Goal: Complete application form

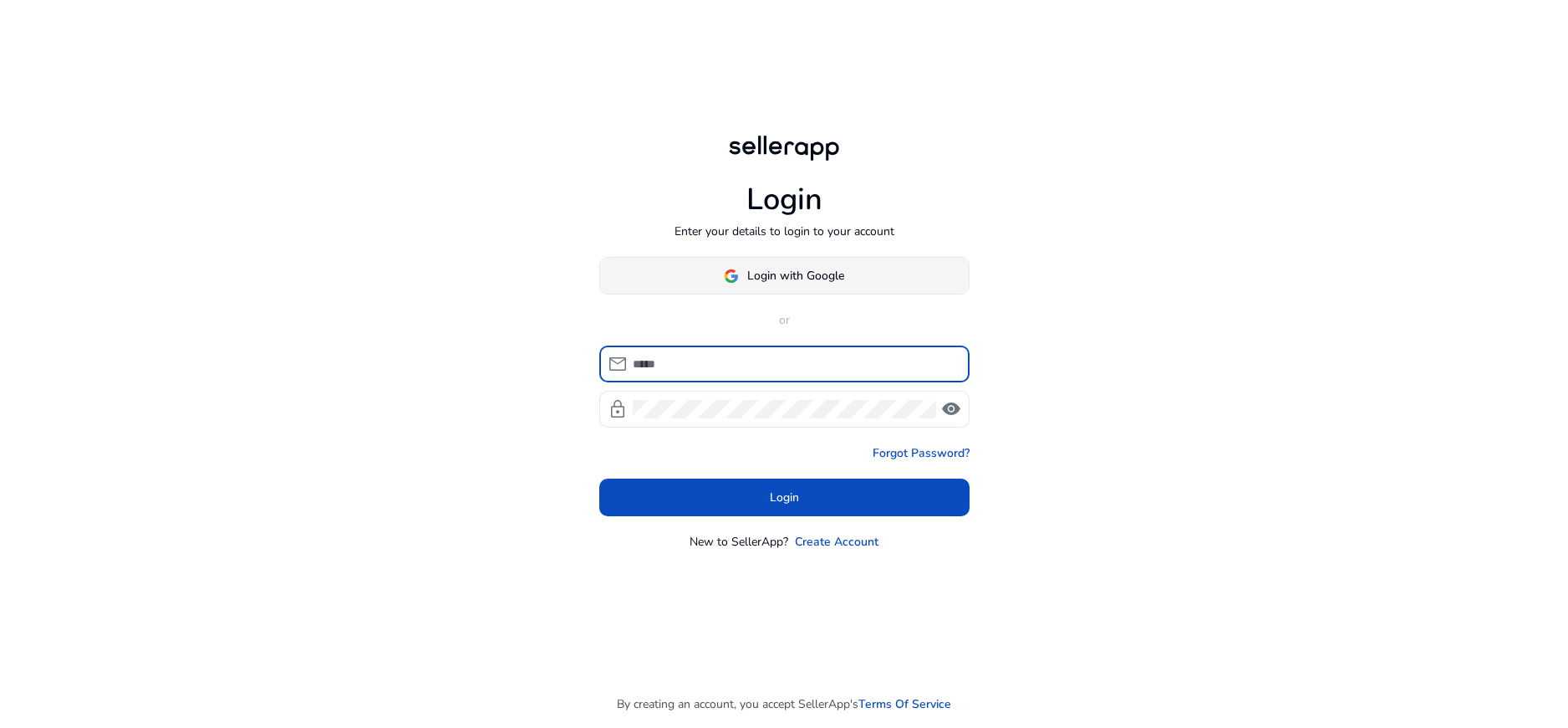
click at [832, 278] on span "Login with Google" at bounding box center [796, 275] width 97 height 18
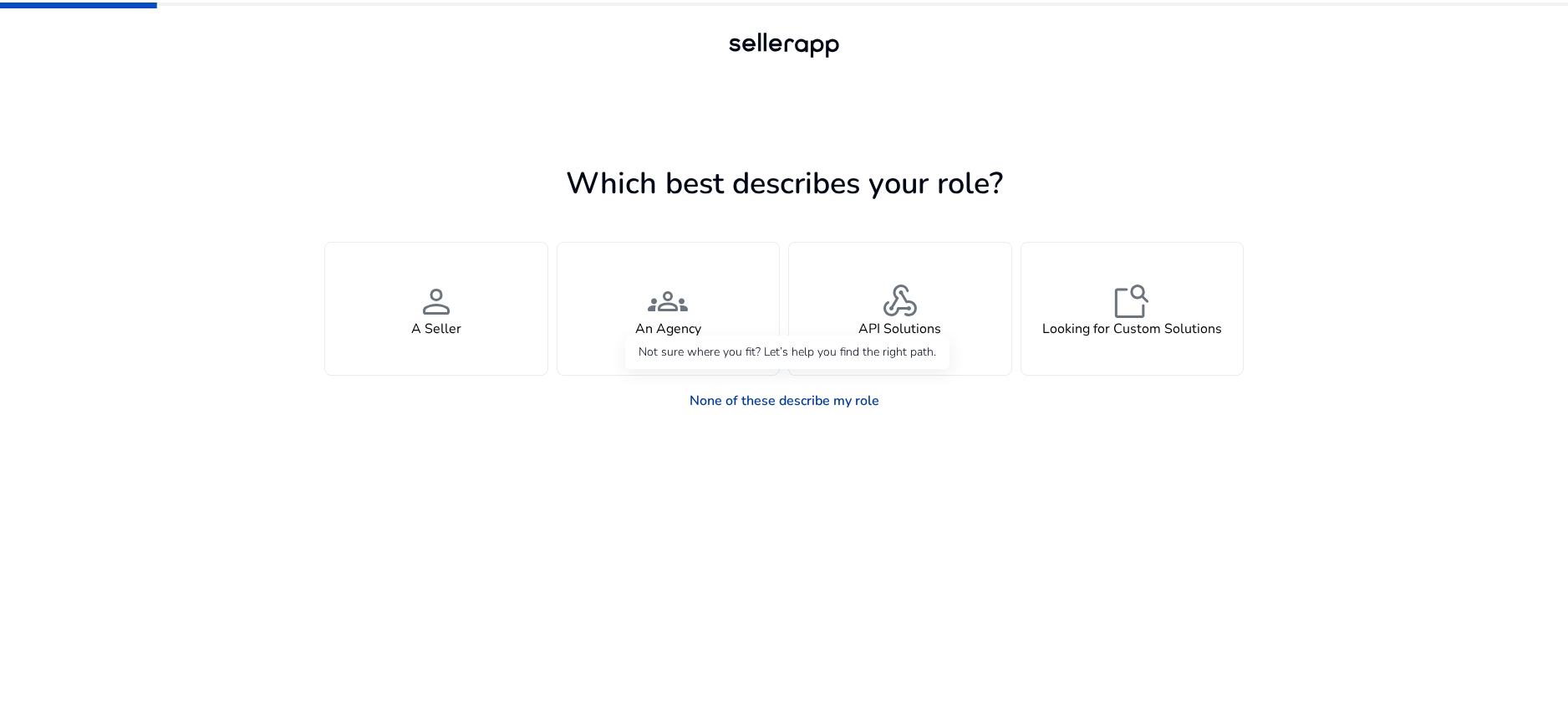
click at [766, 395] on link "None of these describe my role" at bounding box center [784, 401] width 216 height 34
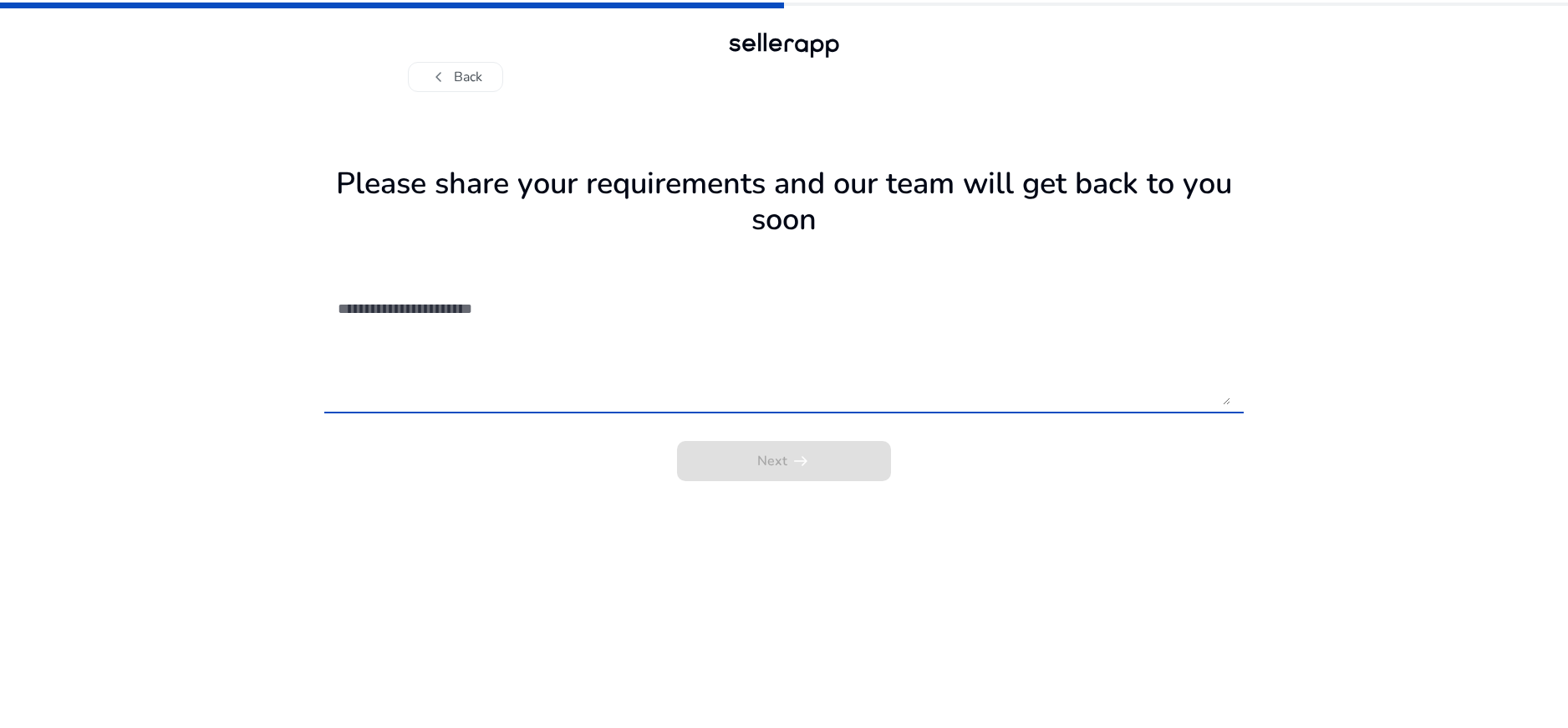
click at [752, 343] on textarea at bounding box center [784, 345] width 893 height 118
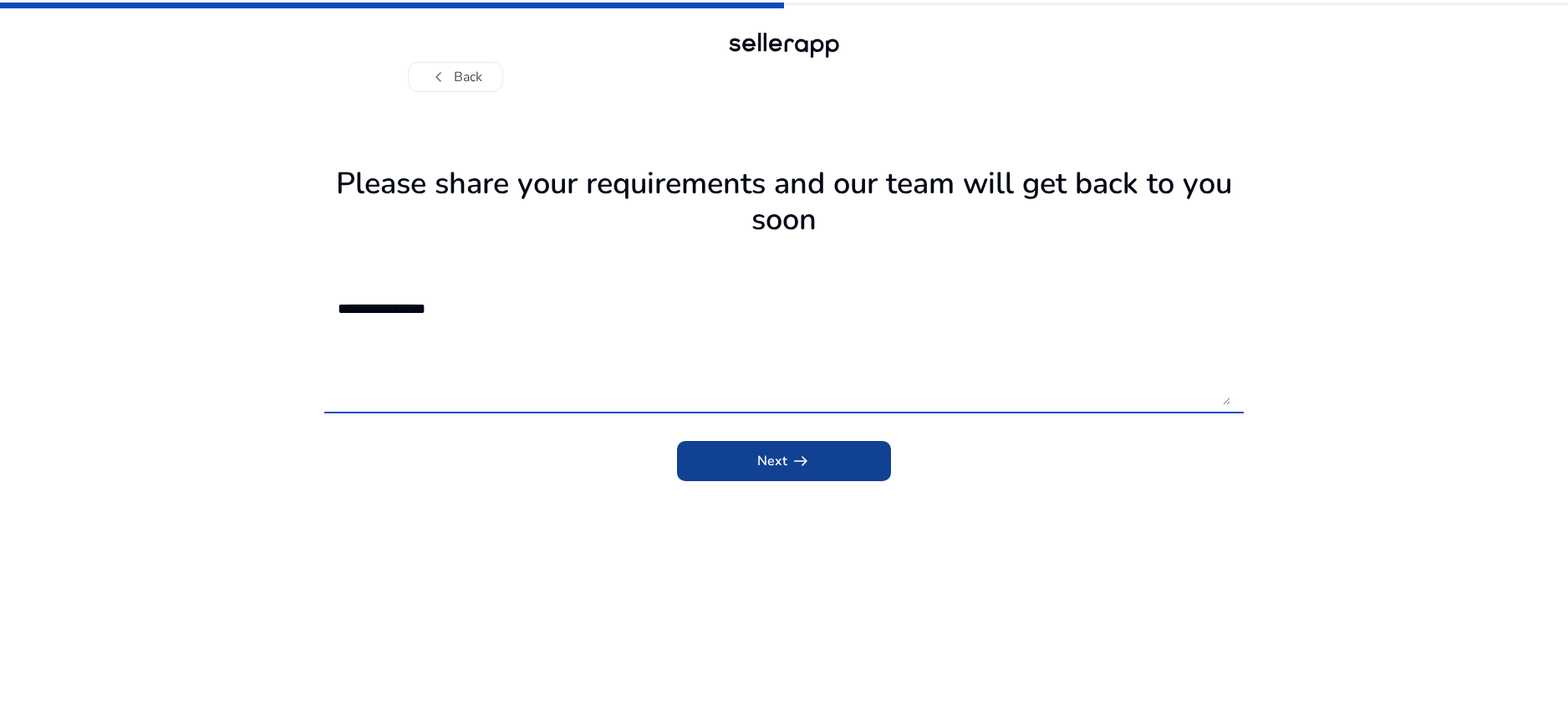
type textarea "**********"
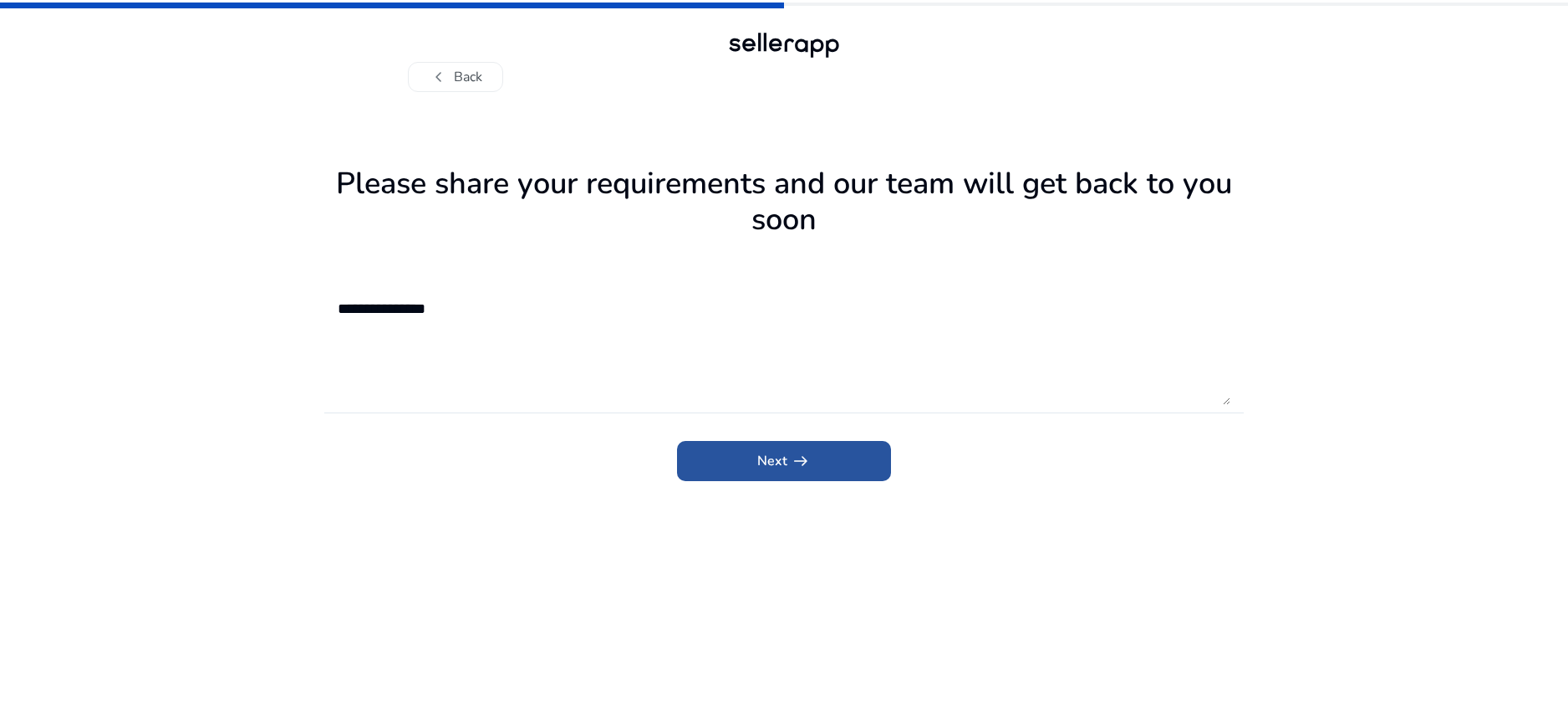
click at [816, 458] on span "submit" at bounding box center [784, 460] width 214 height 40
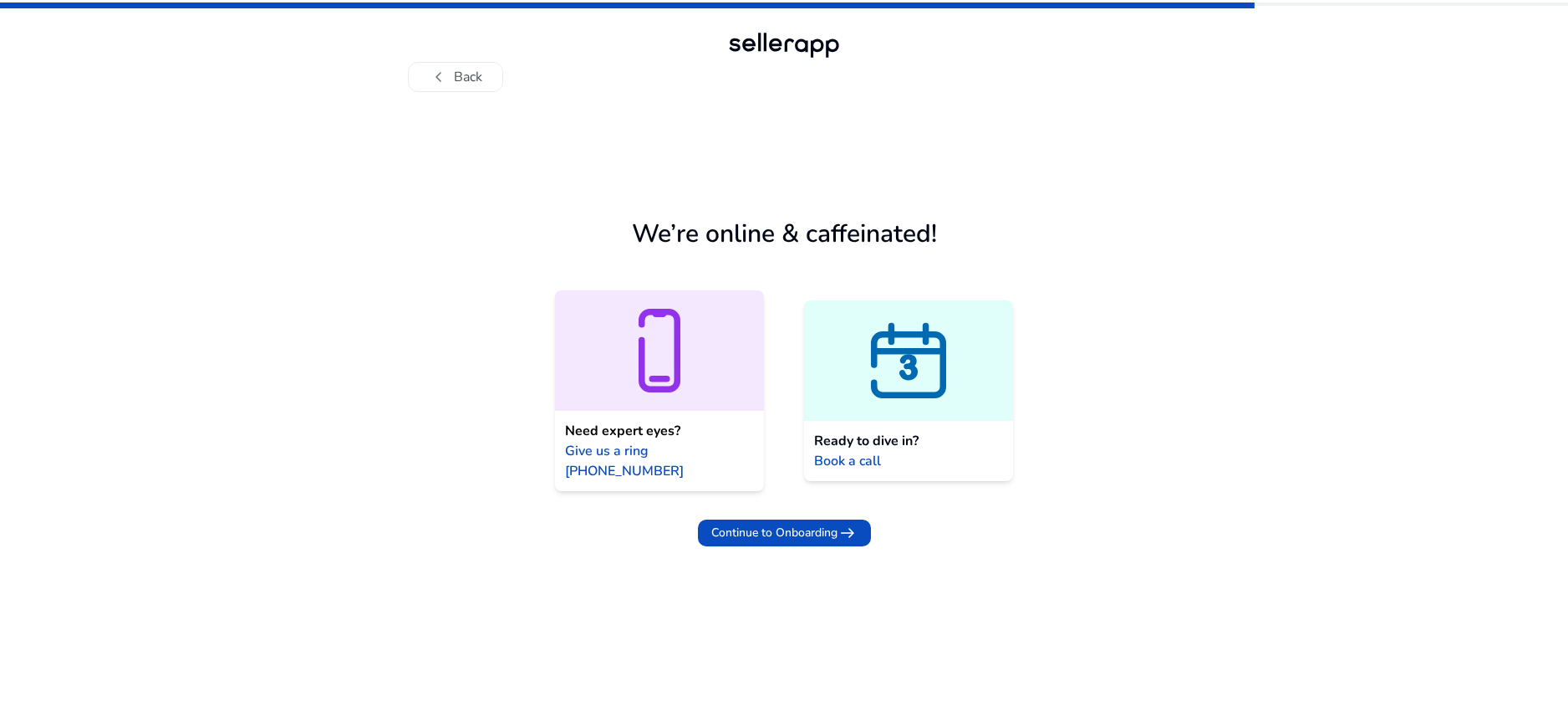
click at [729, 459] on span "Give us a ring [PHONE_NUMBER]" at bounding box center [659, 460] width 189 height 40
